Goal: Task Accomplishment & Management: Manage account settings

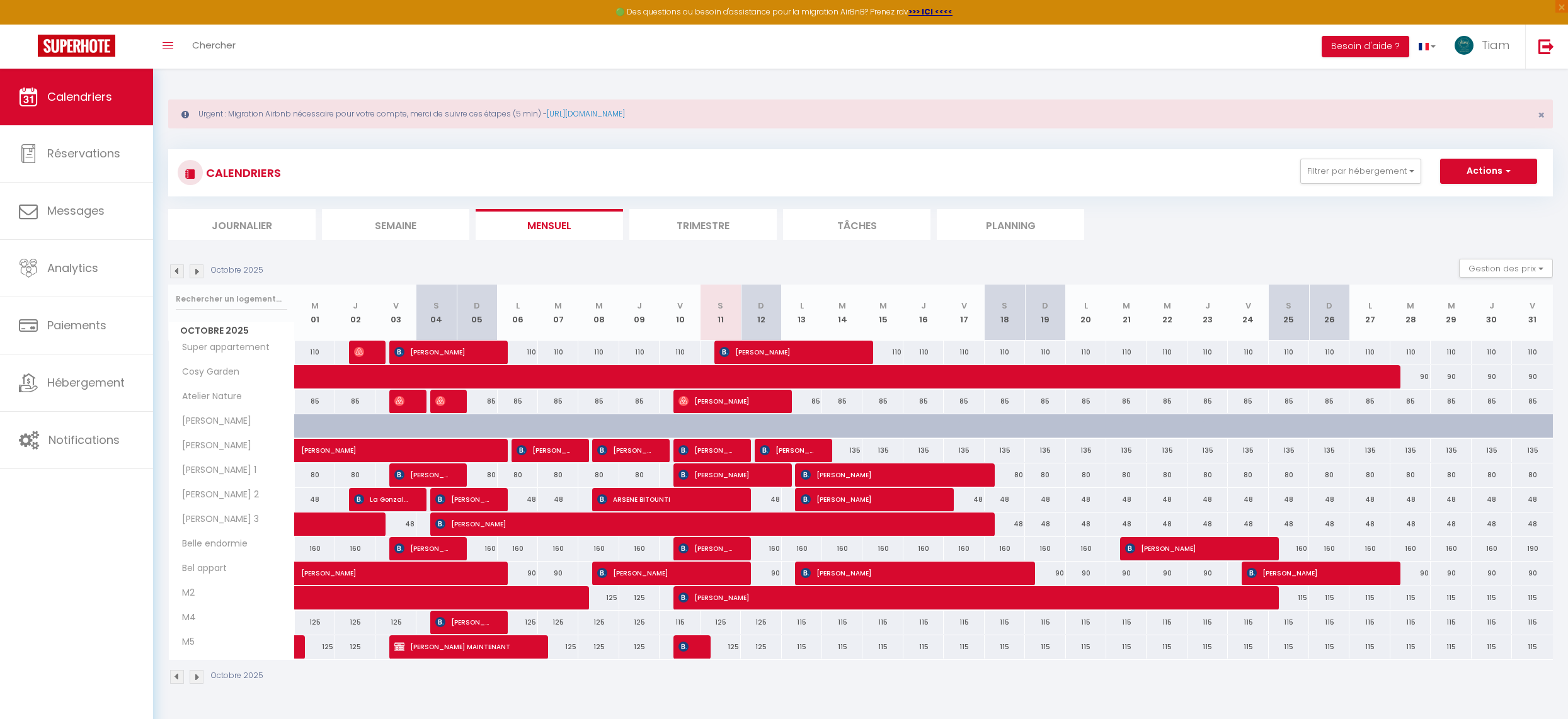
scroll to position [47, 0]
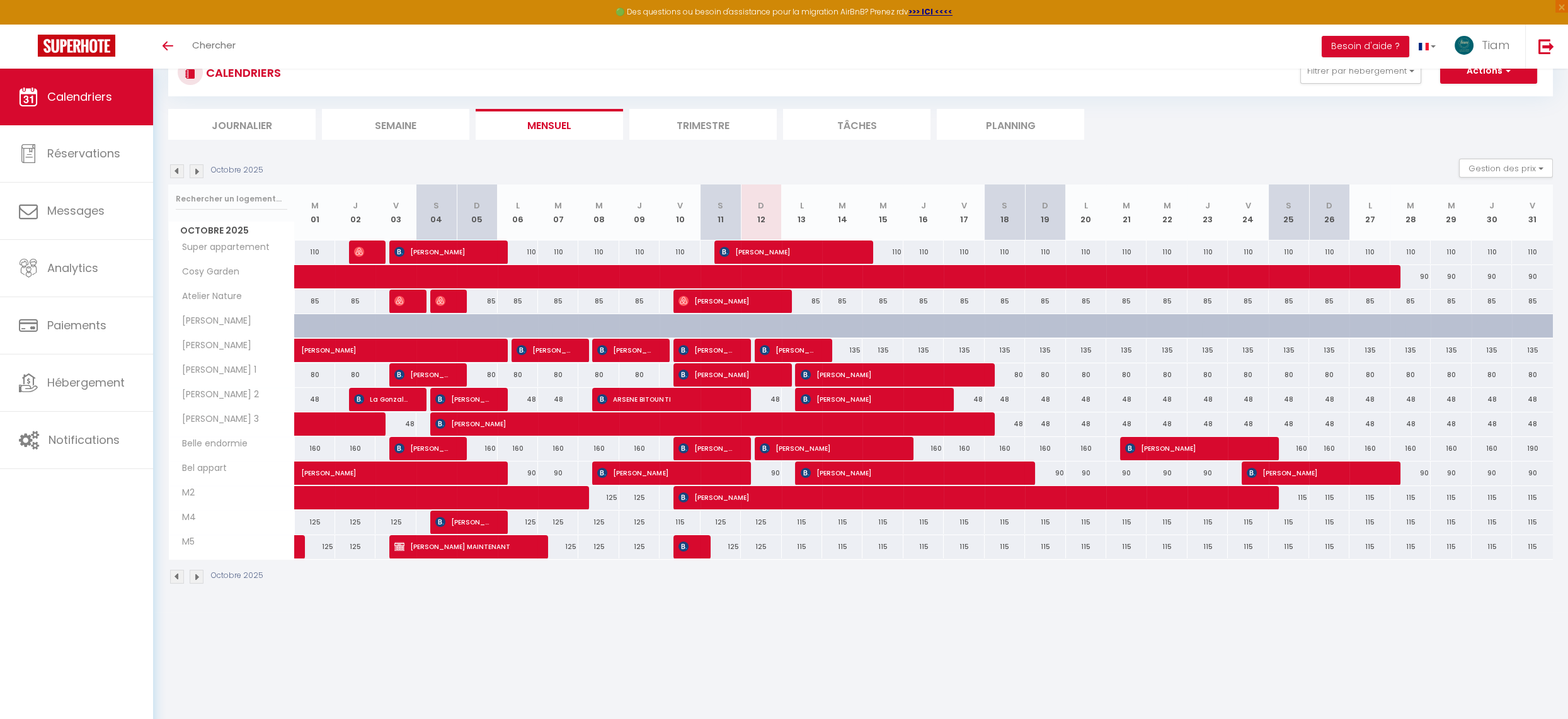
scroll to position [39, 0]
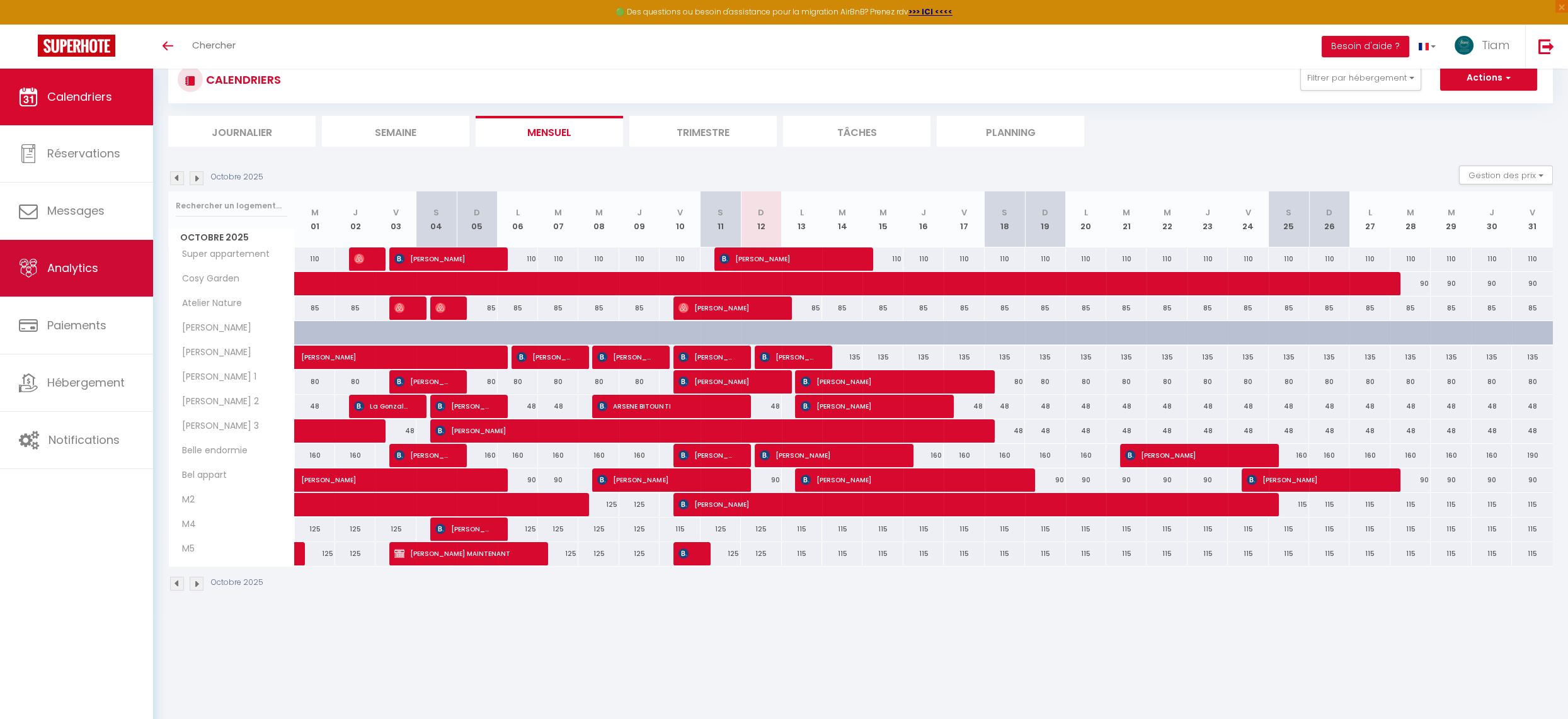
click at [79, 276] on link "Analytics" at bounding box center [76, 269] width 153 height 57
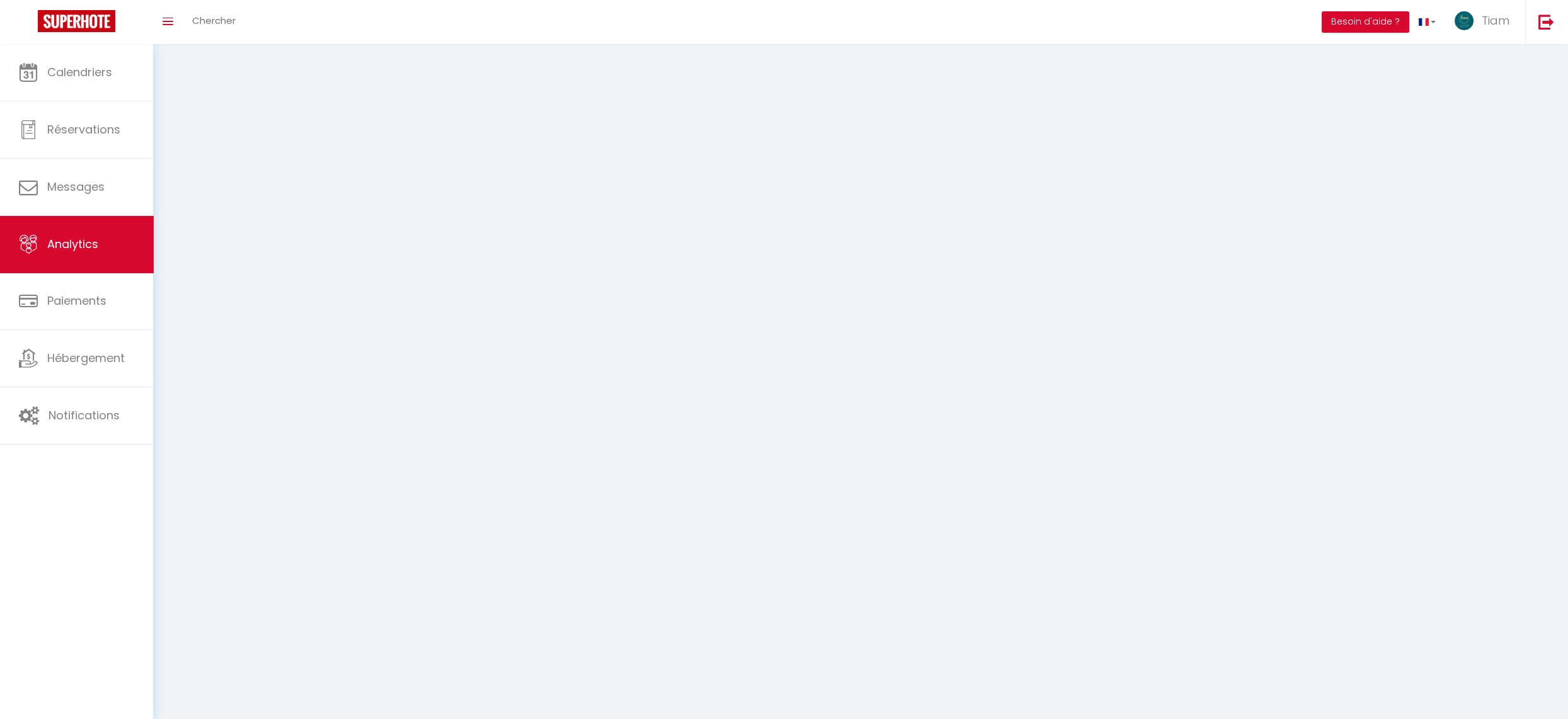
select select "2025"
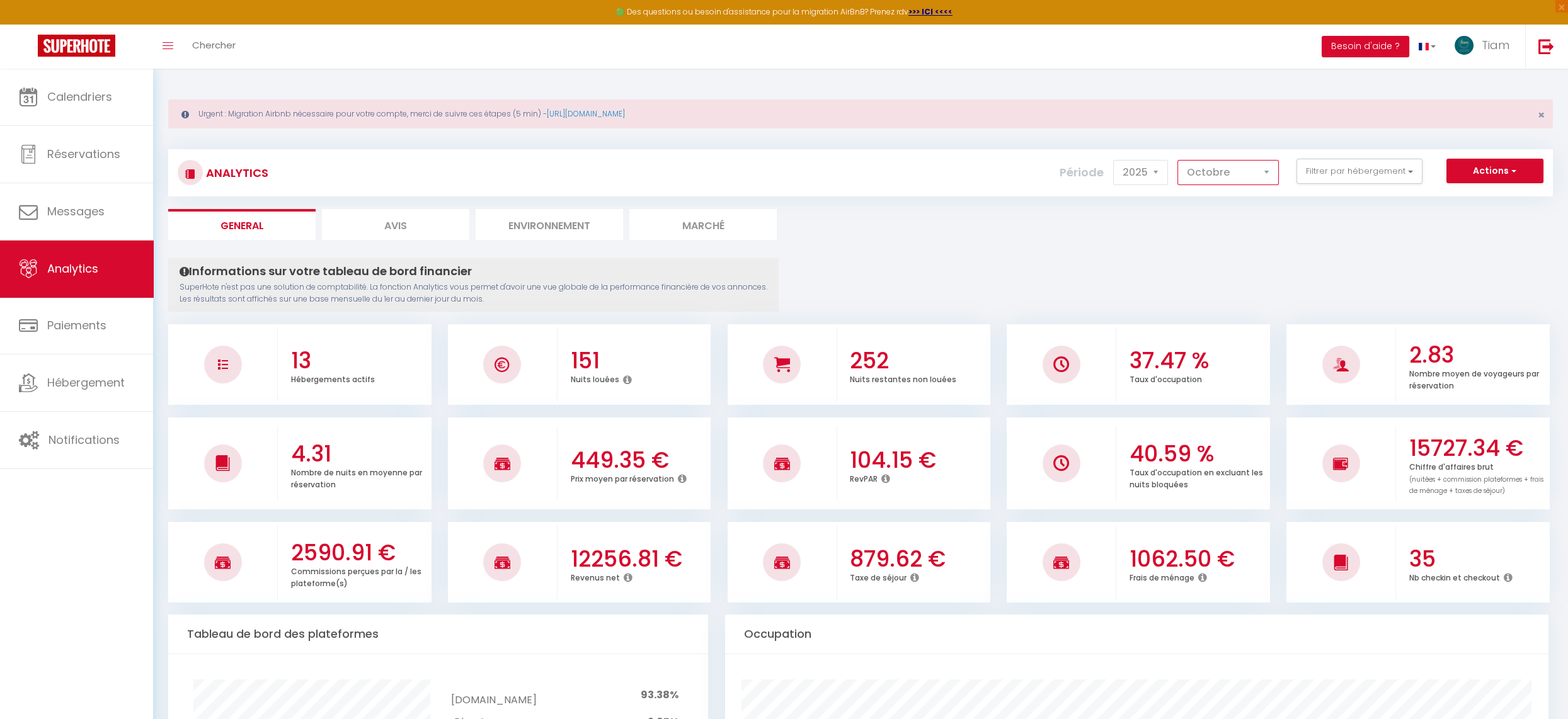
click at [1244, 174] on select "Janvier Février Mars Avril Mai Juin Juillet Août Septembre Octobre Novembre Déc…" at bounding box center [1227, 172] width 102 height 25
click at [1179, 160] on select "Janvier Février Mars Avril Mai Juin Juillet Août Septembre Octobre Novembre Déc…" at bounding box center [1227, 172] width 102 height 25
click at [1231, 177] on select "Janvier Février Mars Avril Mai Juin Juillet Août Septembre Octobre Novembre Déc…" at bounding box center [1227, 172] width 102 height 25
click at [1179, 160] on select "Janvier Février Mars Avril Mai Juin Juillet Août Septembre Octobre Novembre Déc…" at bounding box center [1227, 172] width 102 height 25
click at [1213, 176] on select "Janvier Février Mars Avril Mai Juin Juillet Août Septembre Octobre Novembre Déc…" at bounding box center [1227, 172] width 102 height 25
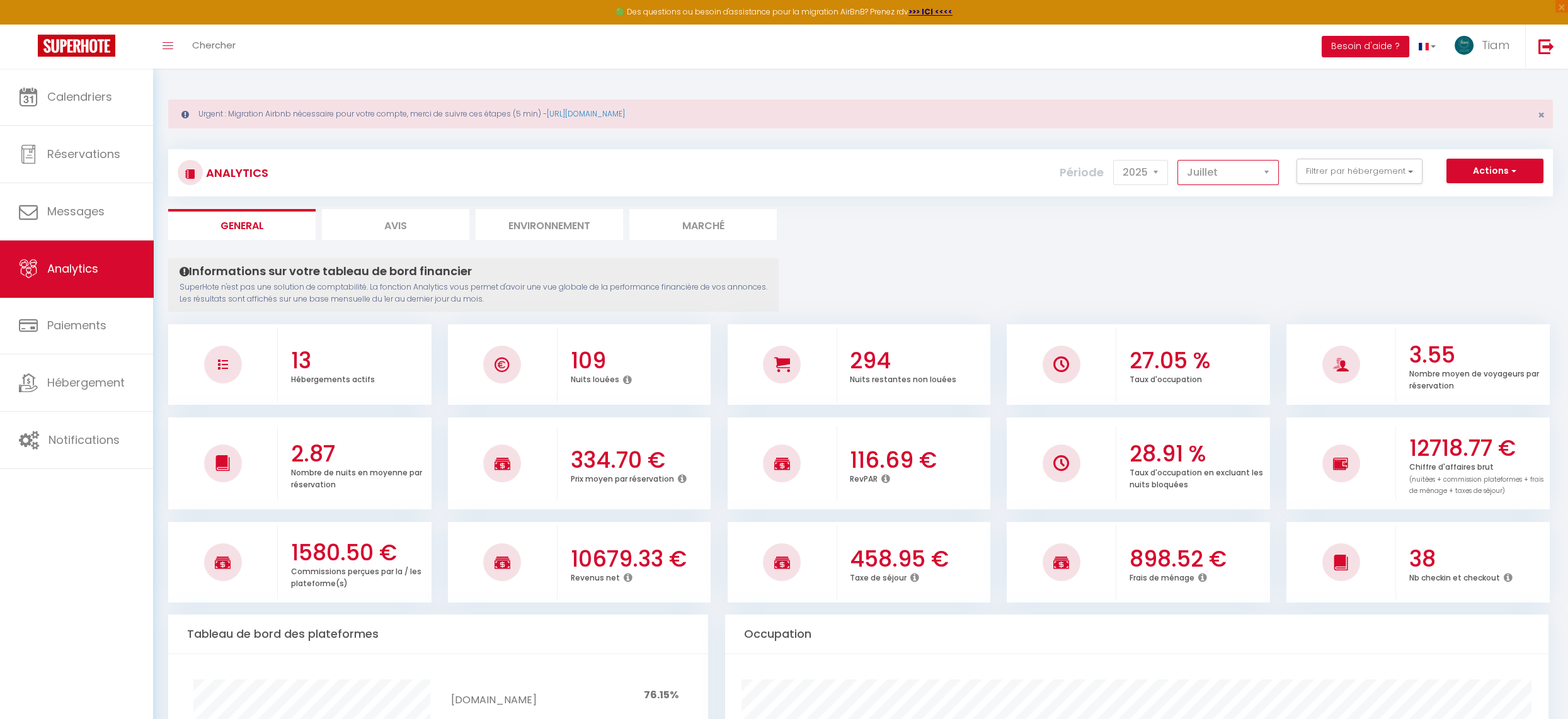
click at [1179, 160] on select "Janvier Février Mars Avril Mai Juin Juillet Août Septembre Octobre Novembre Déc…" at bounding box center [1227, 172] width 102 height 25
click at [1257, 175] on select "Janvier Février Mars Avril Mai Juin Juillet Août Septembre Octobre Novembre Déc…" at bounding box center [1227, 172] width 102 height 25
select select "10"
click at [1179, 160] on select "Janvier Février Mars Avril Mai Juin Juillet Août Septembre Octobre Novembre Déc…" at bounding box center [1227, 172] width 102 height 25
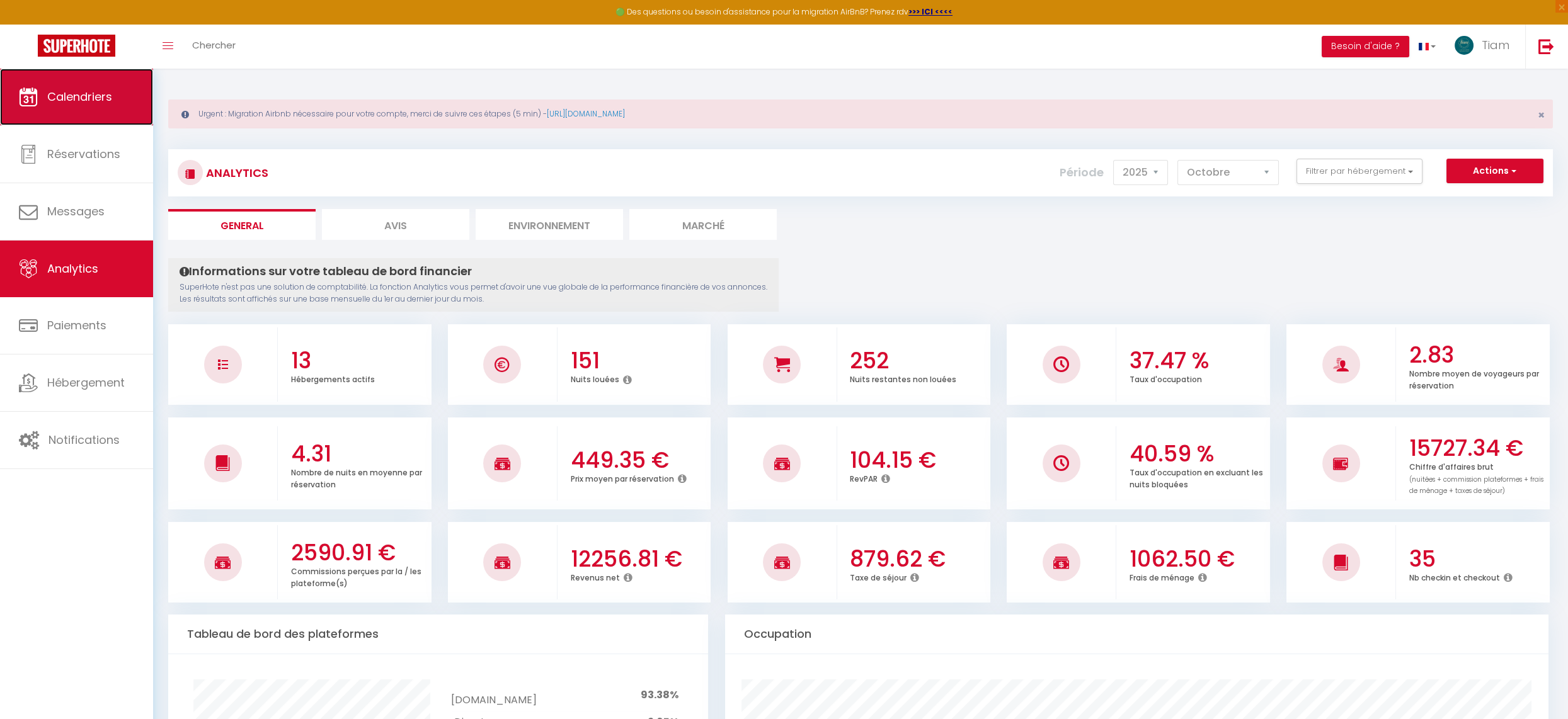
click at [82, 100] on span "Calendriers" at bounding box center [80, 96] width 65 height 16
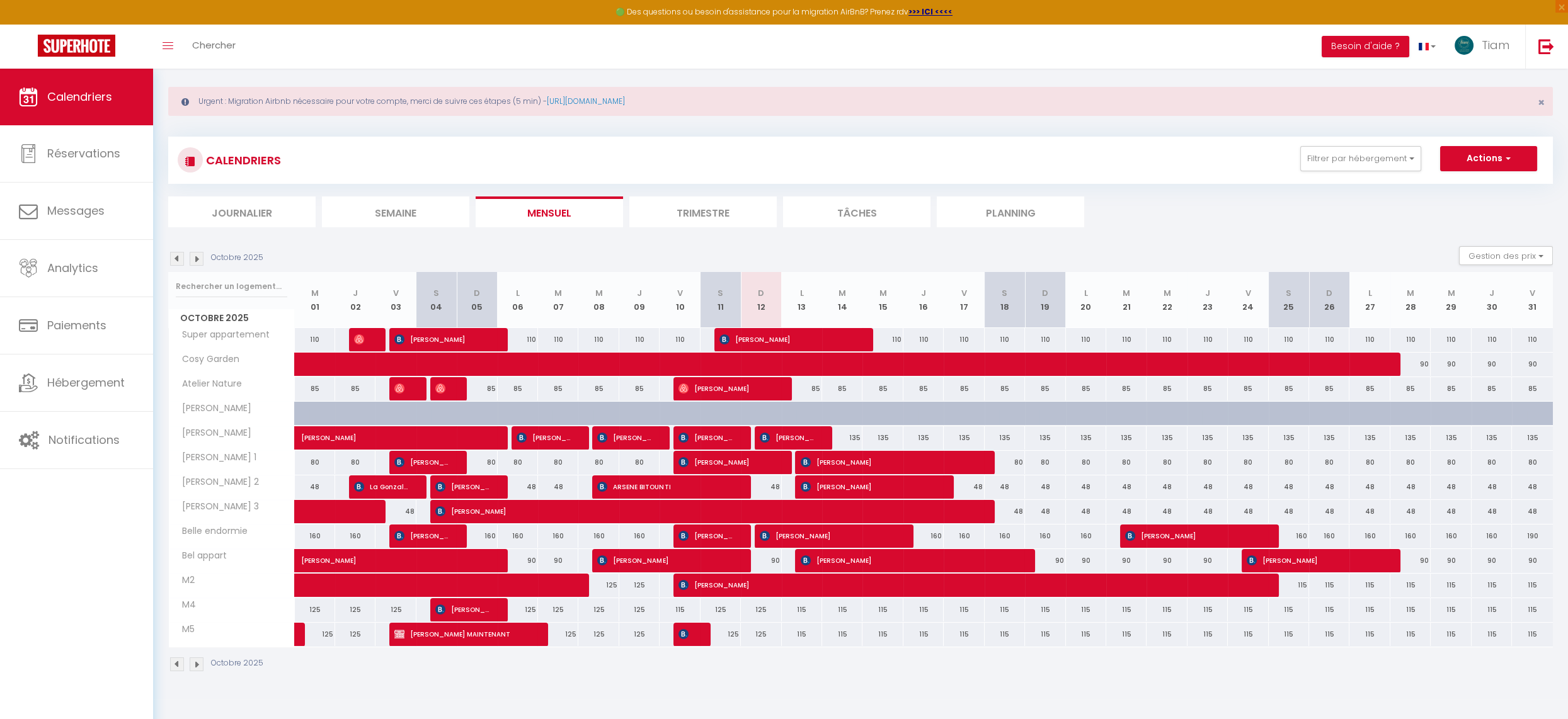
scroll to position [16, 0]
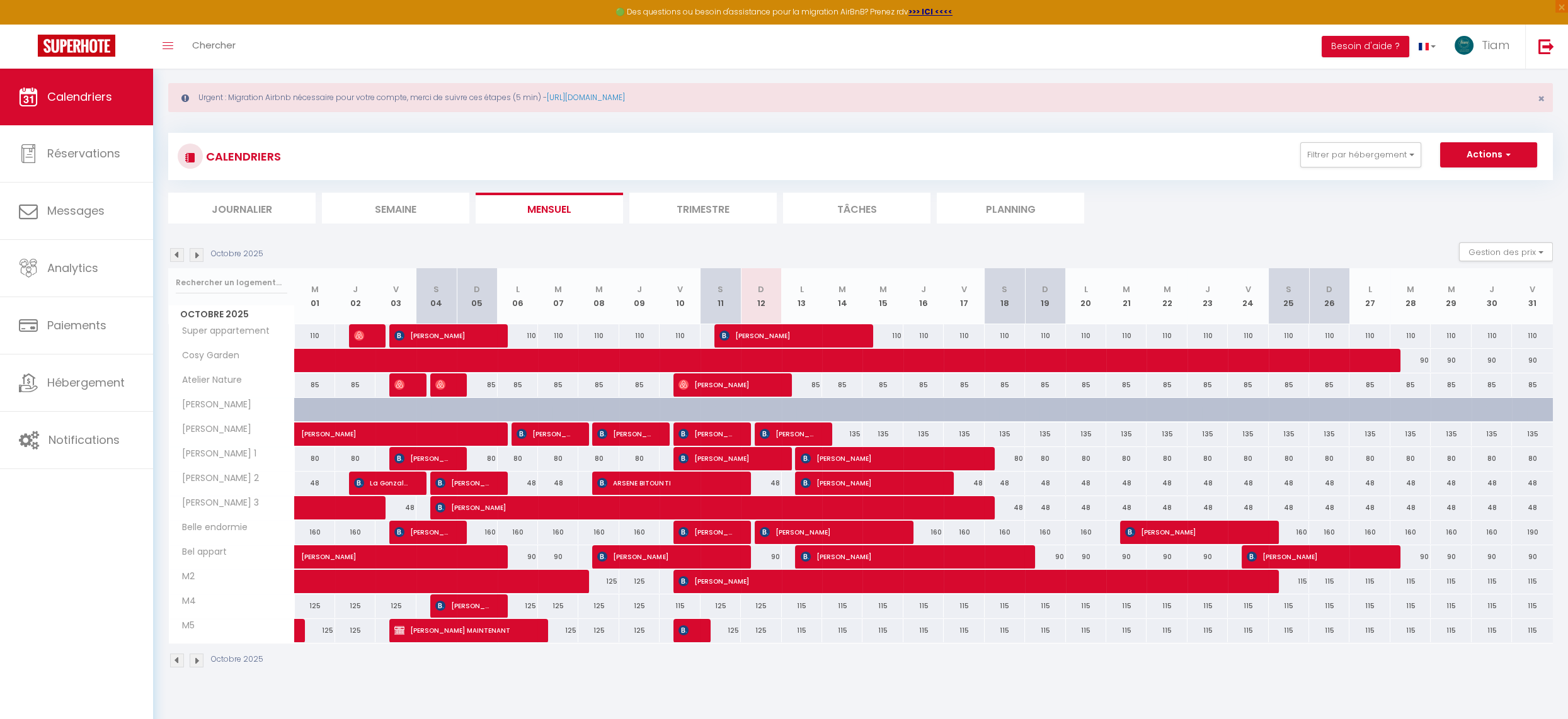
click at [851, 433] on div "135" at bounding box center [842, 434] width 40 height 23
type input "135"
type input "Mar 14 Octobre 2025"
type input "Mer 15 Octobre 2025"
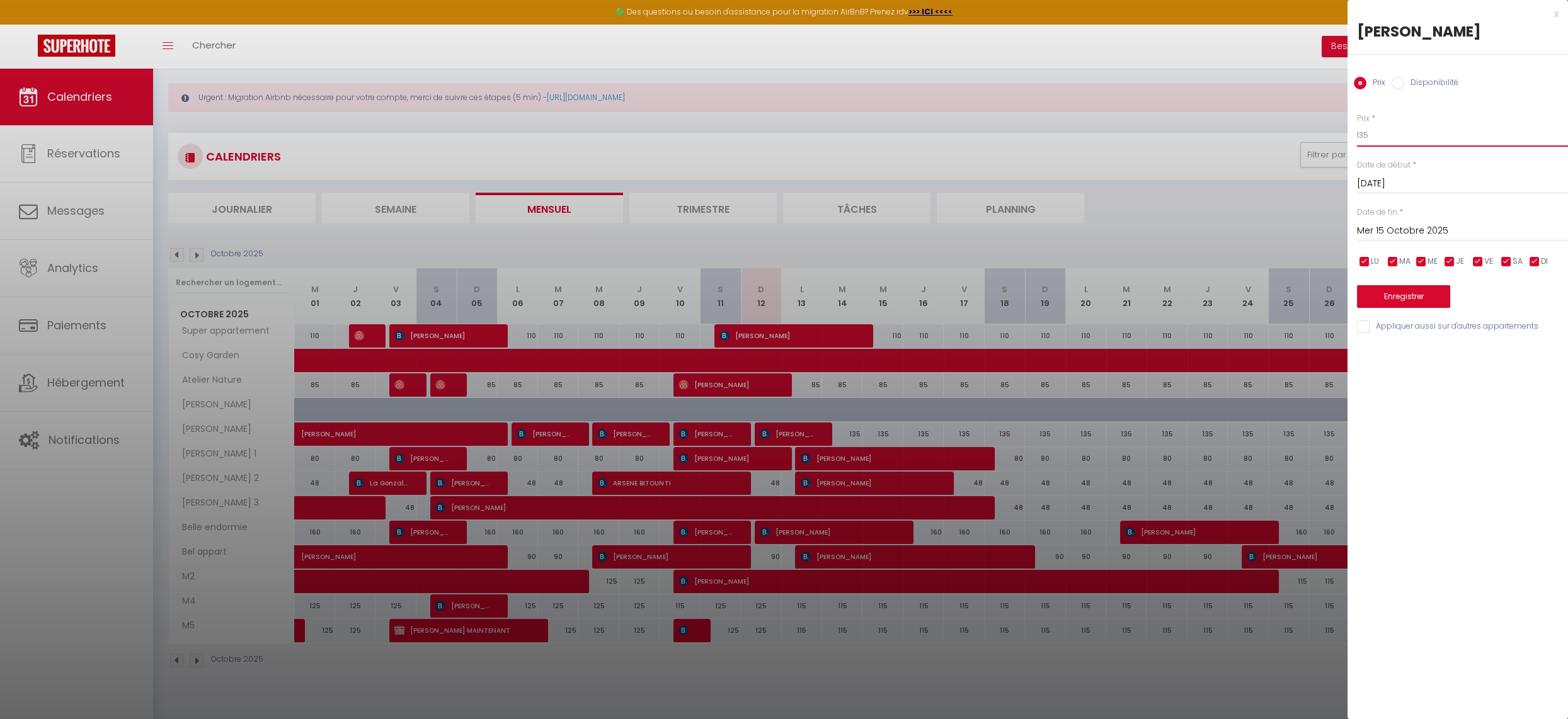
click at [1383, 142] on input "135" at bounding box center [1462, 135] width 211 height 23
type input "140"
click at [1419, 229] on input "Mer 15 Octobre 2025" at bounding box center [1462, 230] width 211 height 16
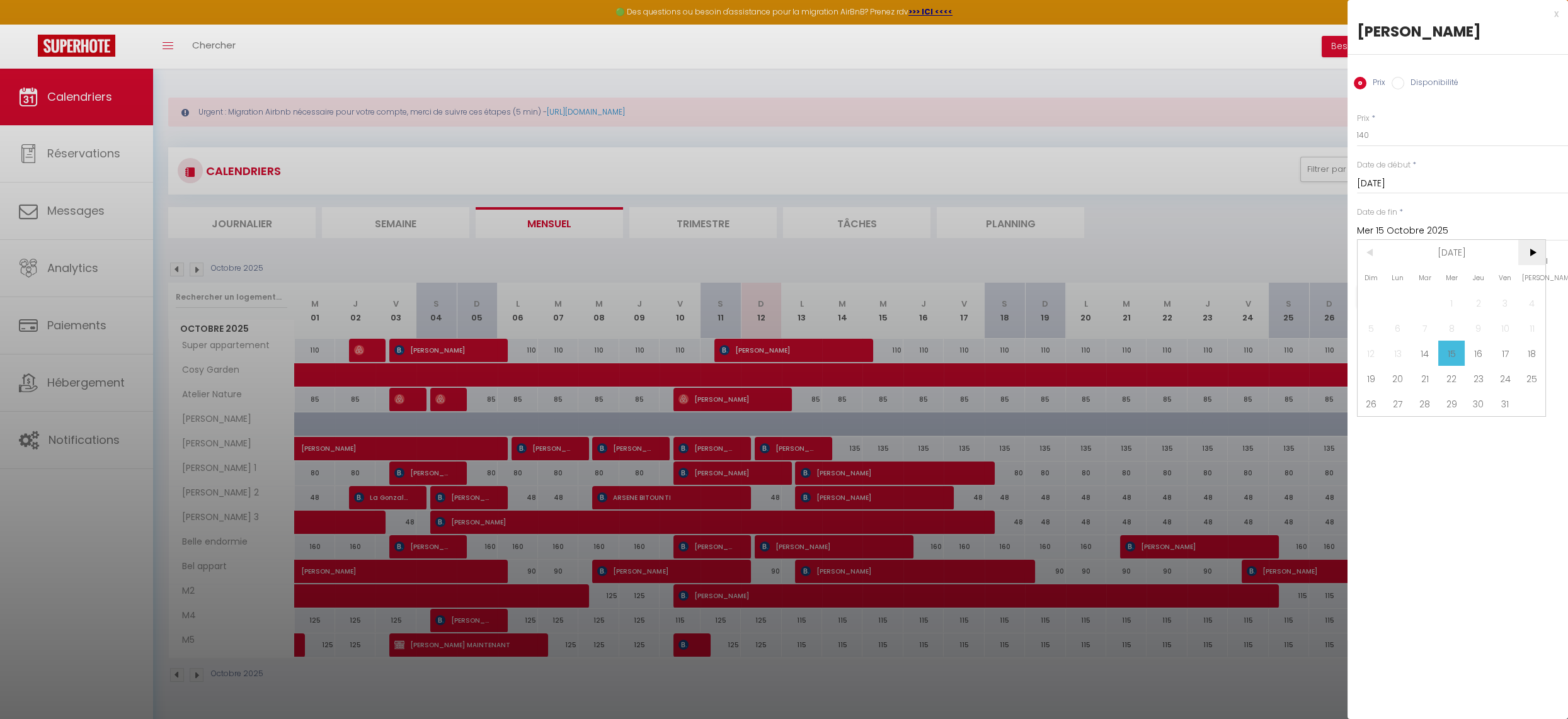
scroll to position [0, 0]
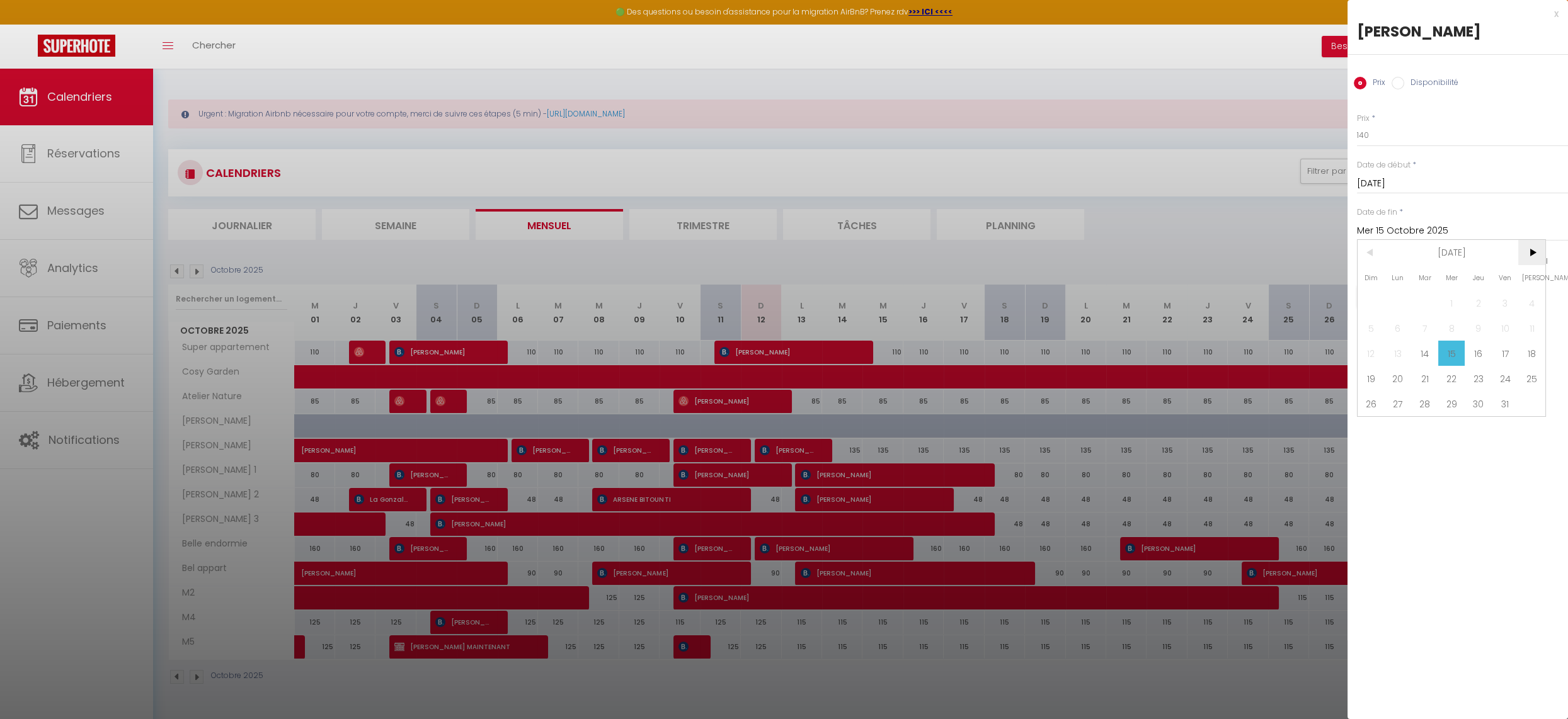
click at [1529, 252] on span ">" at bounding box center [1532, 252] width 27 height 25
click at [1530, 255] on span ">" at bounding box center [1532, 252] width 27 height 25
click at [1396, 354] on span "15" at bounding box center [1398, 353] width 27 height 25
type input "Lun 15 Décembre 2025"
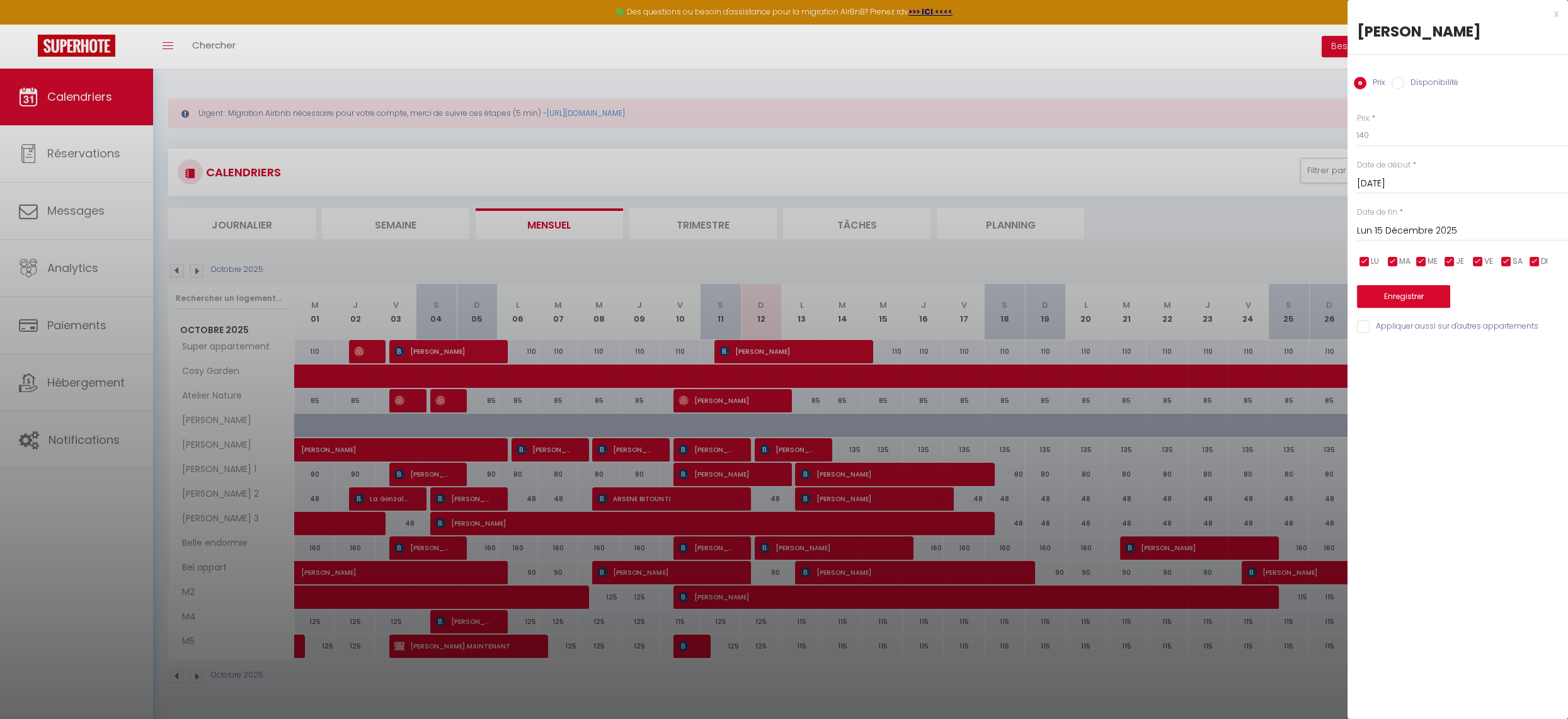
scroll to position [0, 0]
click at [1394, 294] on button "Enregistrer" at bounding box center [1404, 296] width 93 height 23
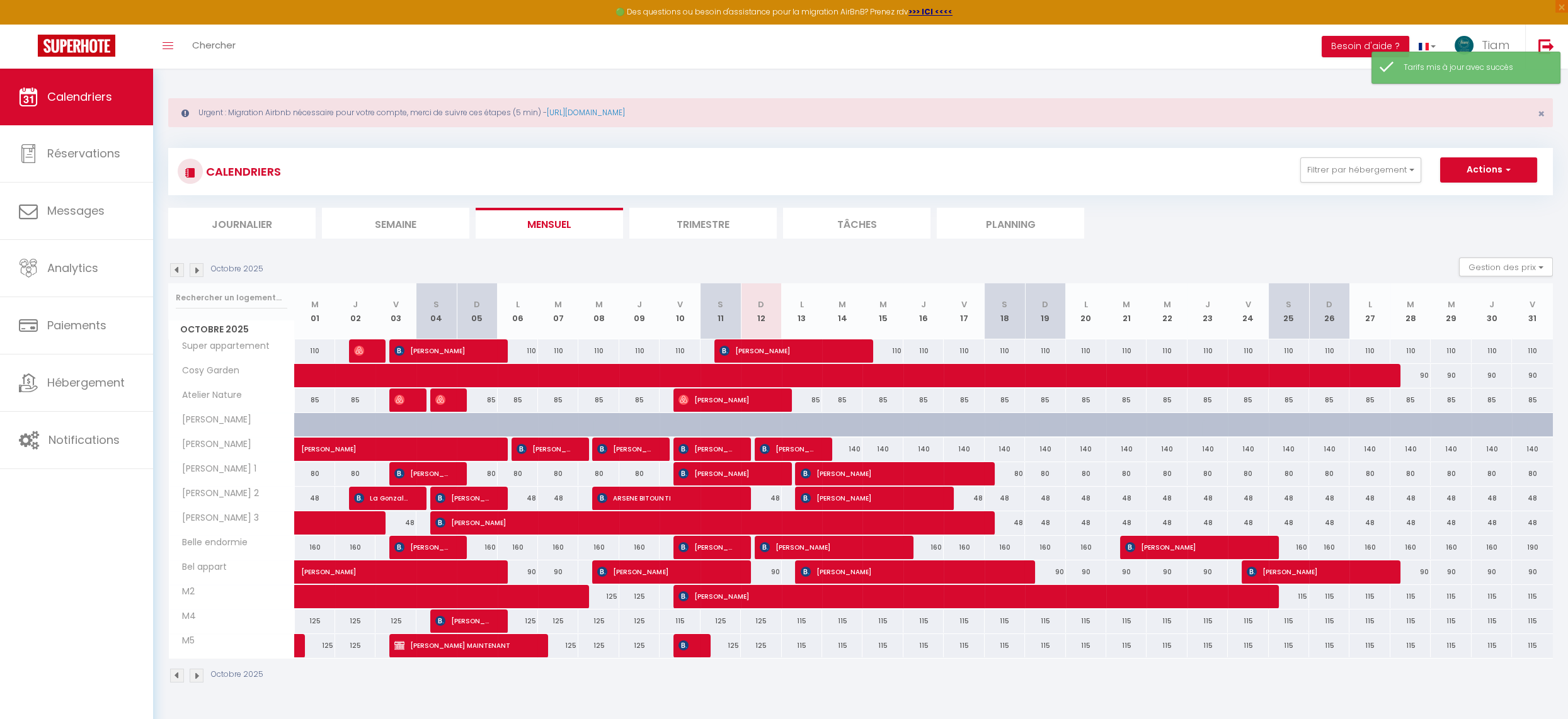
click at [1258, 245] on section "Octobre 2025 Gestion des prix Nb Nuits minimum Règles Disponibilité Octobre 202…" at bounding box center [860, 470] width 1384 height 451
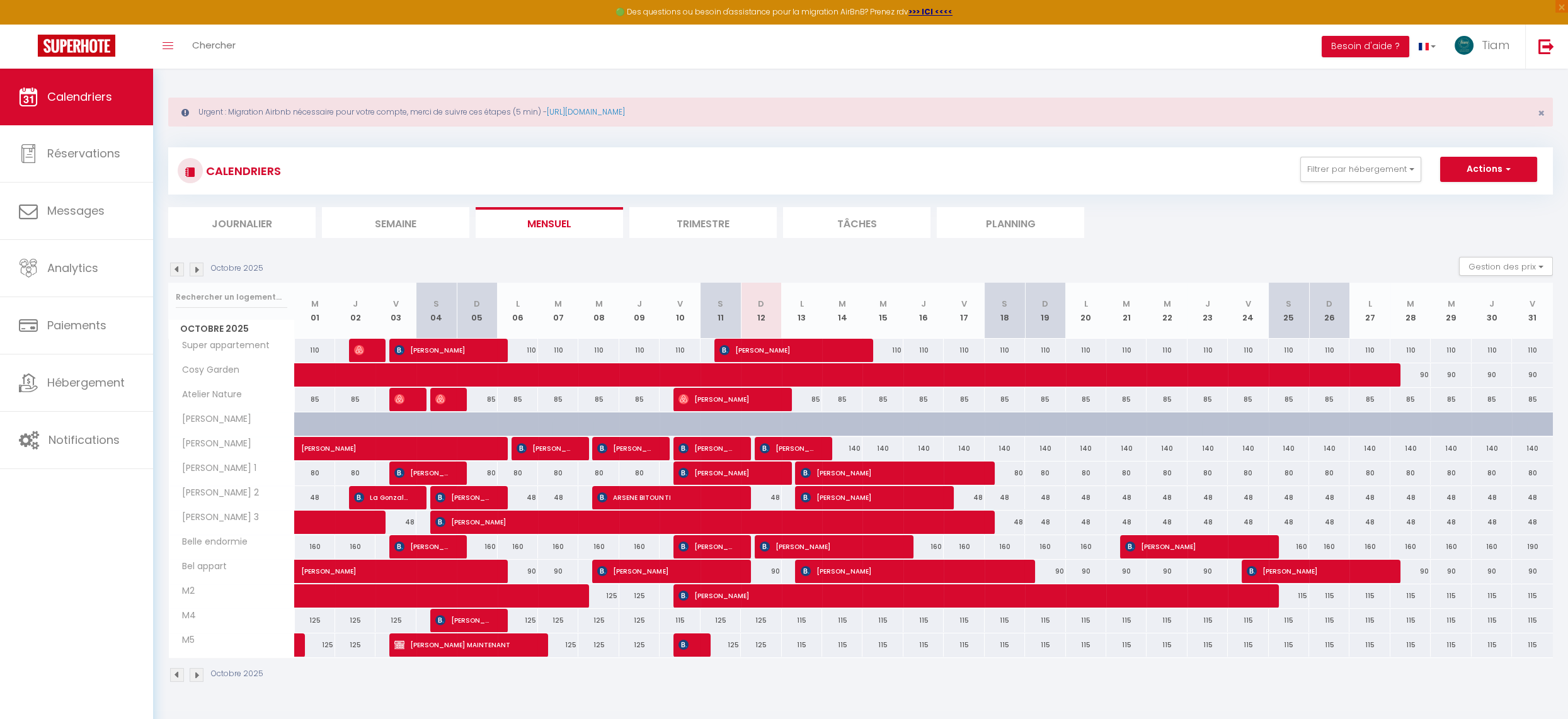
scroll to position [4, 0]
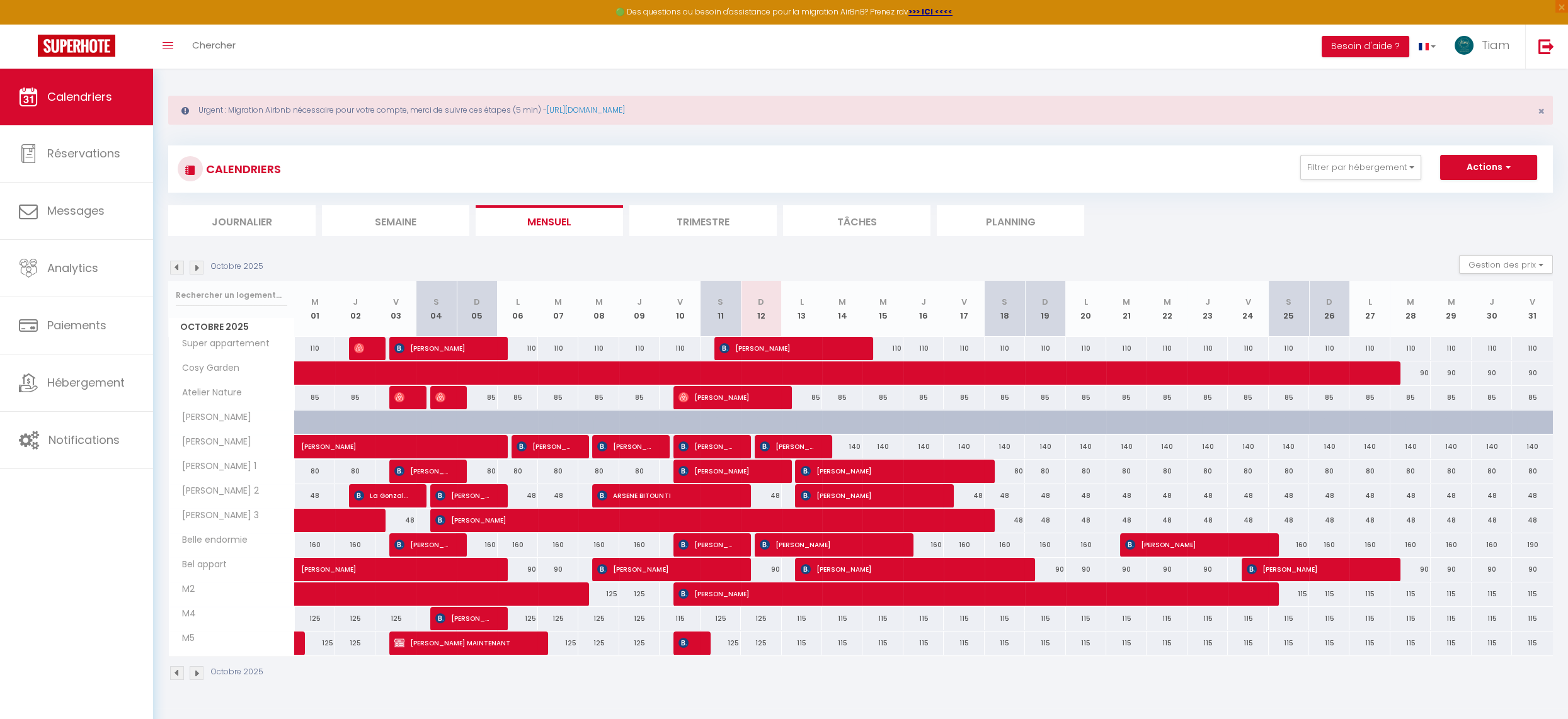
click at [179, 266] on img at bounding box center [177, 267] width 14 height 14
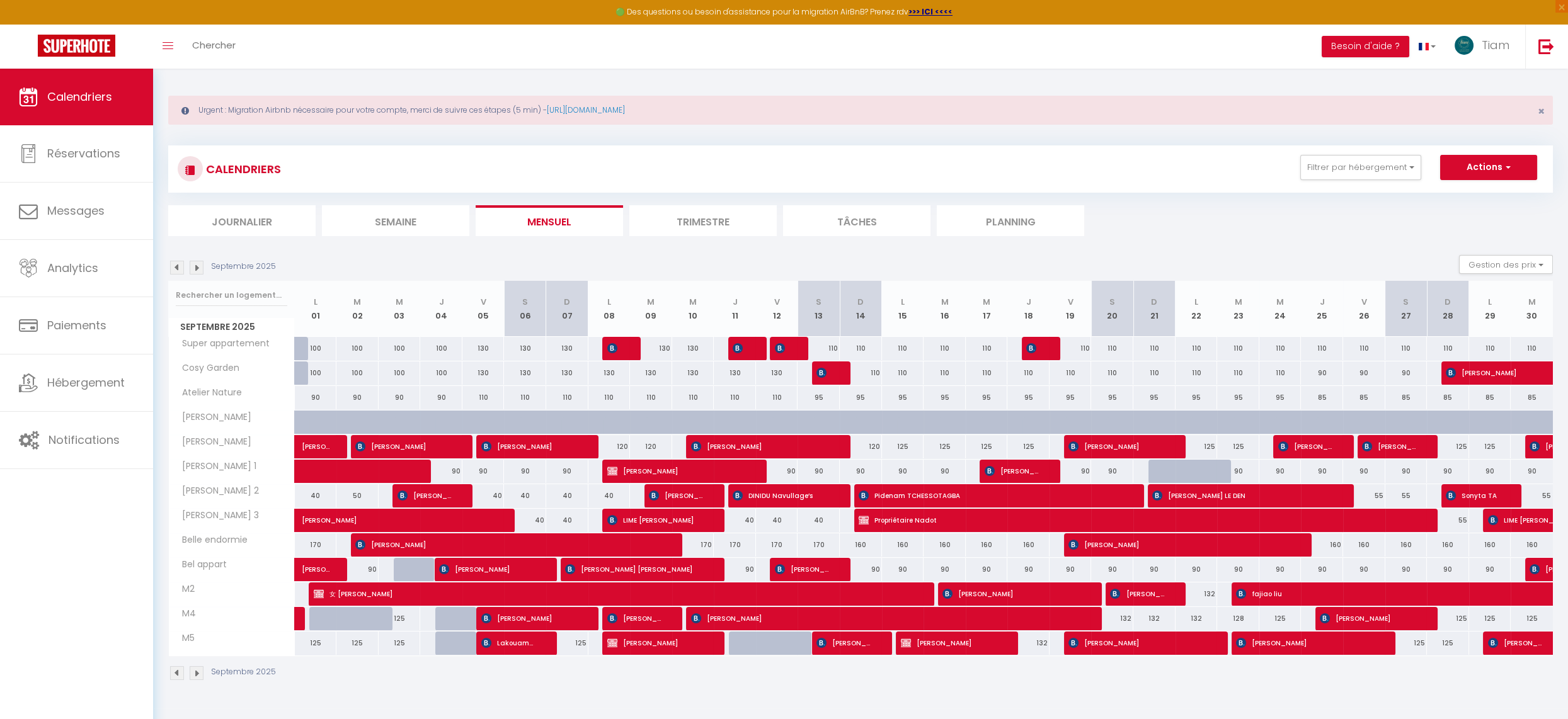
scroll to position [3, 0]
click at [194, 267] on img at bounding box center [196, 268] width 14 height 14
